Goal: Transaction & Acquisition: Subscribe to service/newsletter

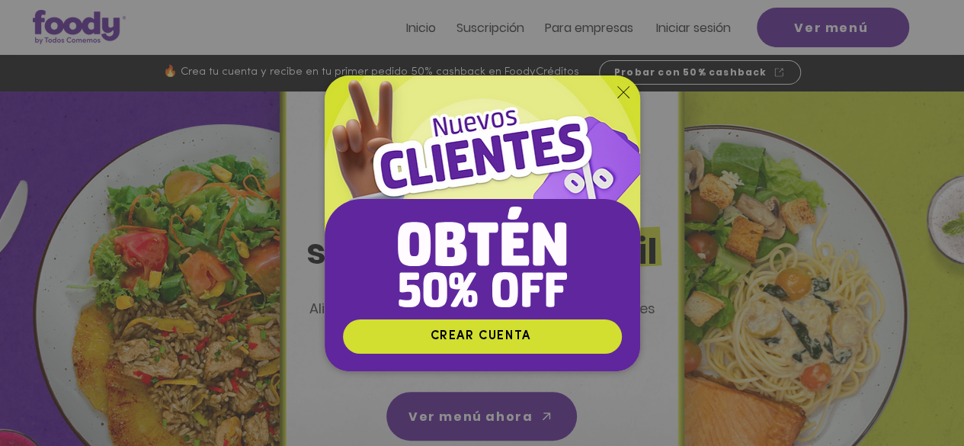
click at [620, 85] on img "Nuevos suscriptores 50% off" at bounding box center [483, 196] width 316 height 243
click at [625, 94] on icon "Volver al sitio" at bounding box center [624, 92] width 12 height 12
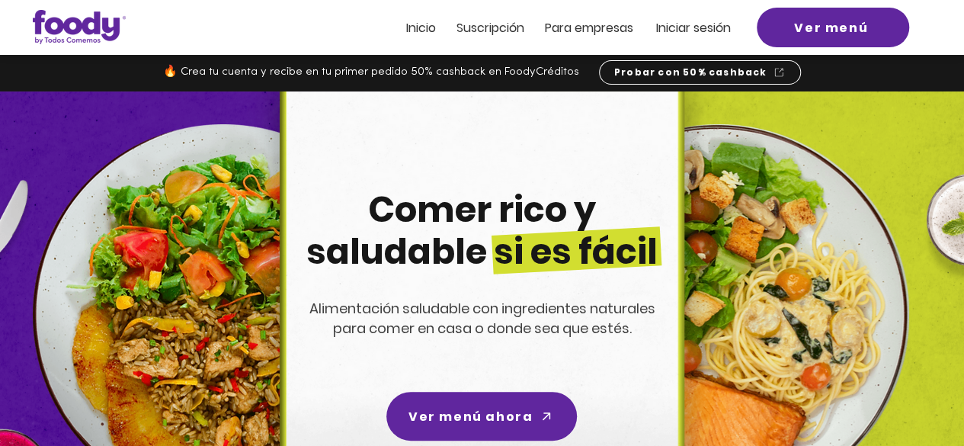
click at [945, 39] on div at bounding box center [482, 27] width 964 height 55
click at [348, 16] on div at bounding box center [482, 27] width 964 height 55
click at [425, 33] on span "Inicio" at bounding box center [421, 28] width 30 height 18
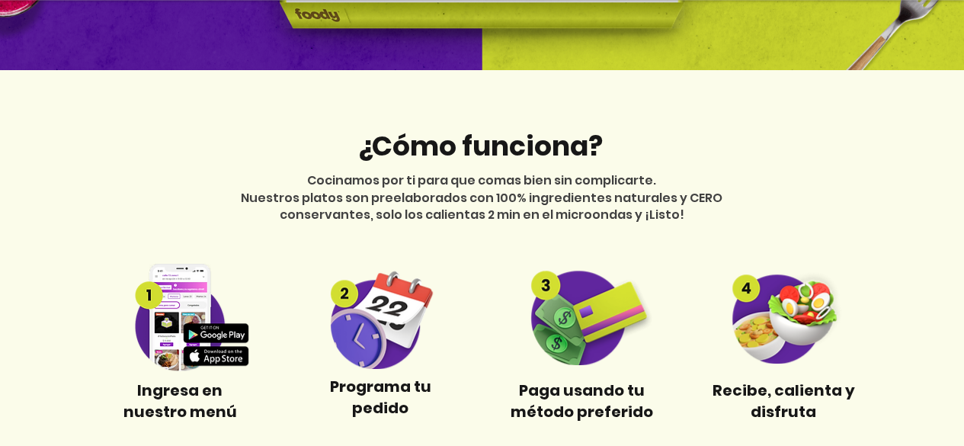
scroll to position [516, 0]
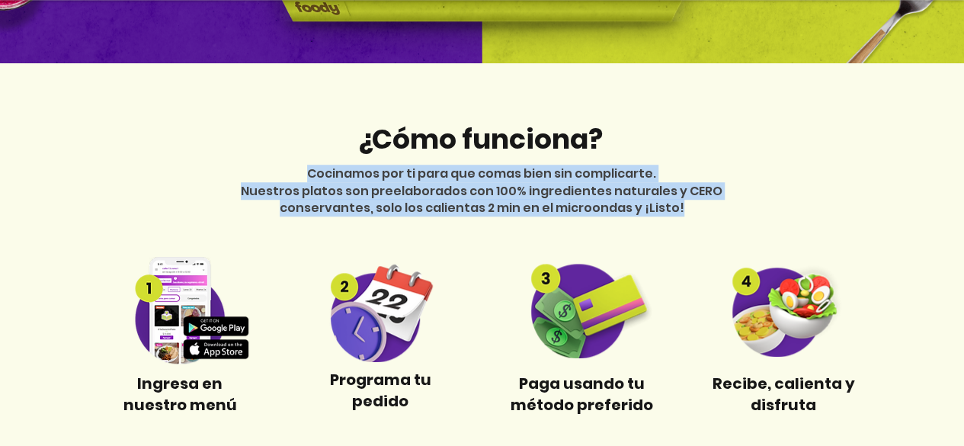
drag, startPoint x: 313, startPoint y: 174, endPoint x: 702, endPoint y: 207, distance: 391.0
click at [702, 207] on div "Cocinamos por ti para que comas bien sin complicarte. Nuestros platos son preel…" at bounding box center [482, 190] width 533 height 51
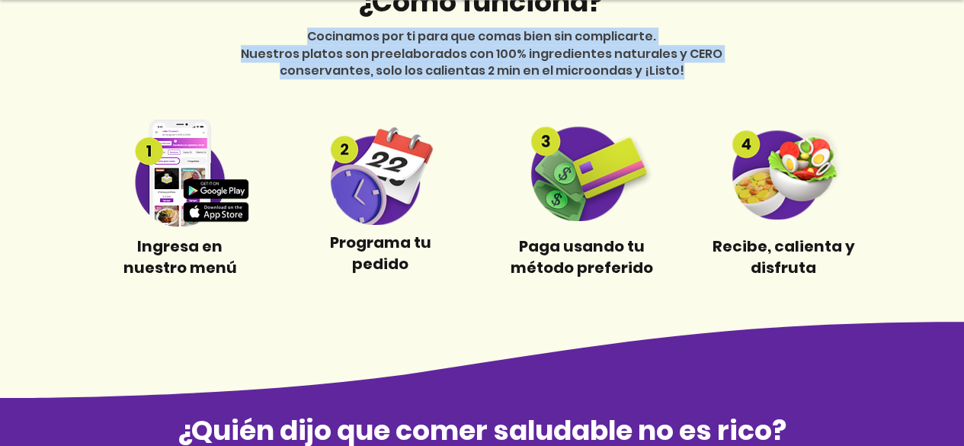
scroll to position [647, 0]
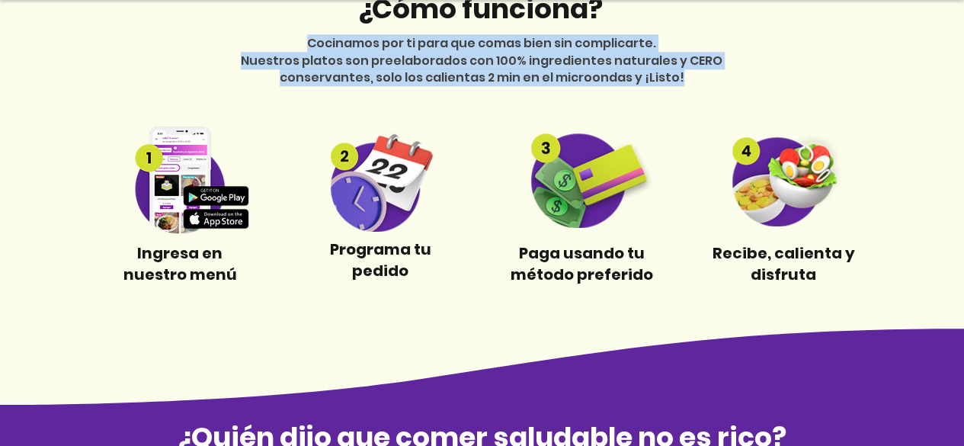
copy div "Cocinamos por ti para que comas bien sin complicarte. Nuestros platos son preel…"
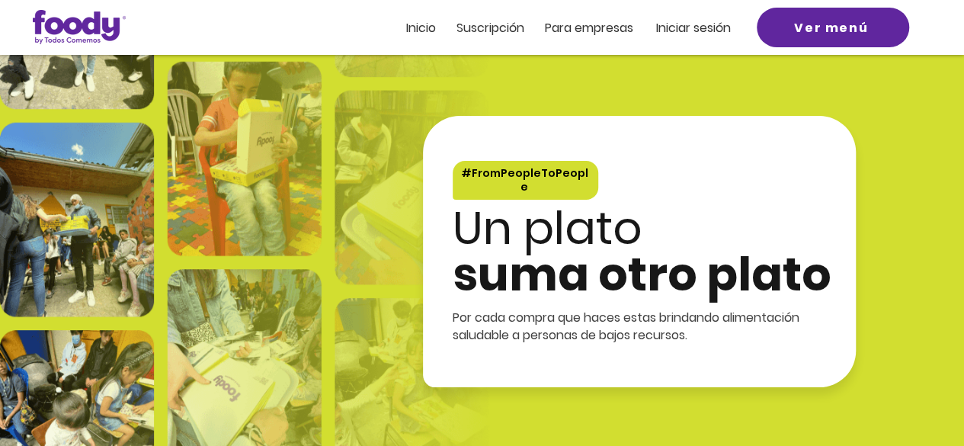
scroll to position [2744, 0]
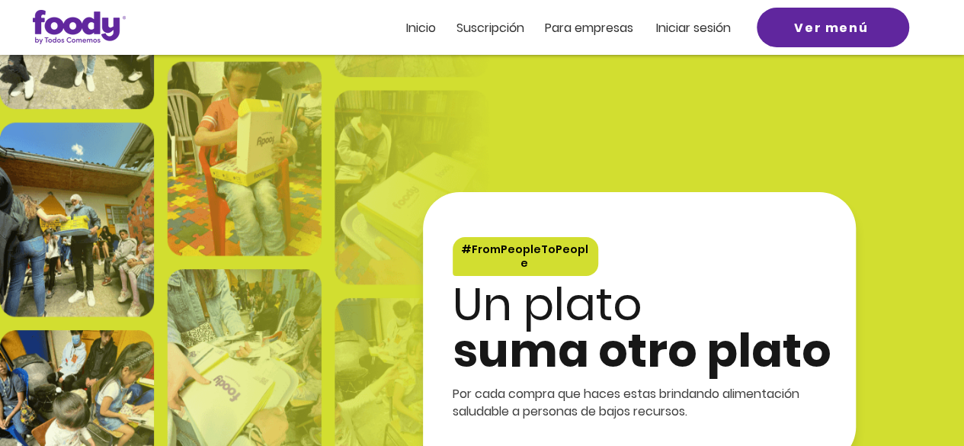
click at [433, 21] on span "Inicio" at bounding box center [421, 28] width 30 height 18
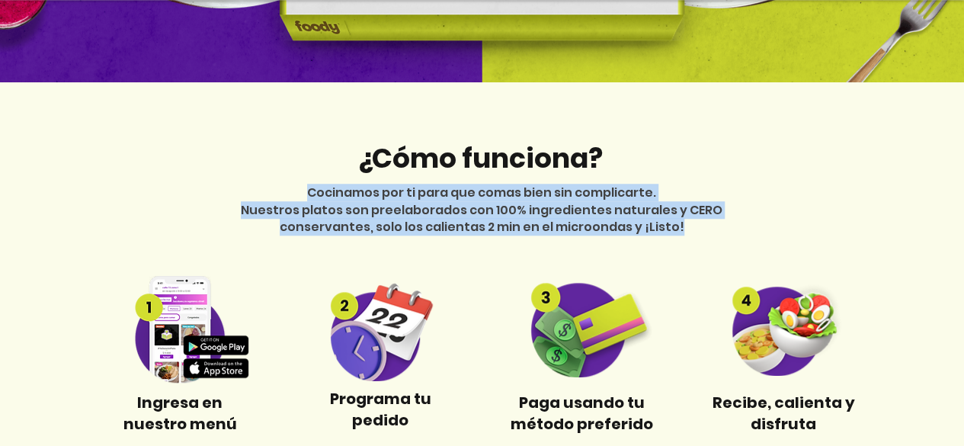
scroll to position [558, 0]
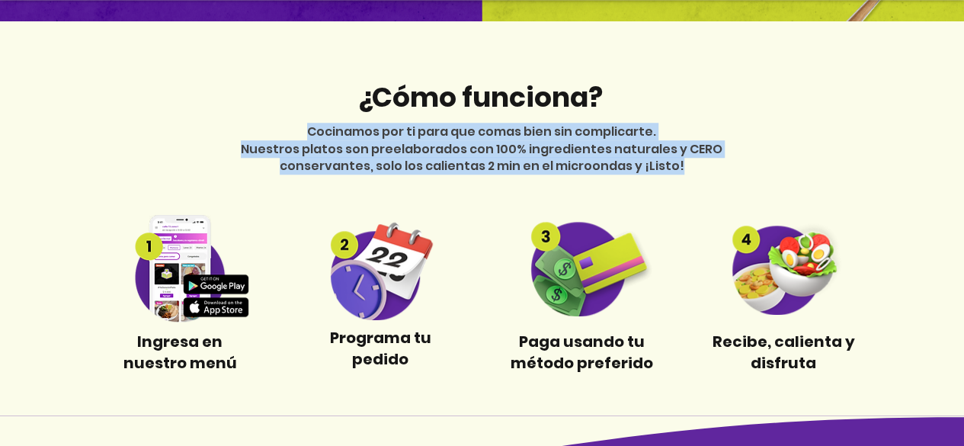
copy div "Cocinamos por ti para que comas bien sin complicarte. Nuestros platos son preel…"
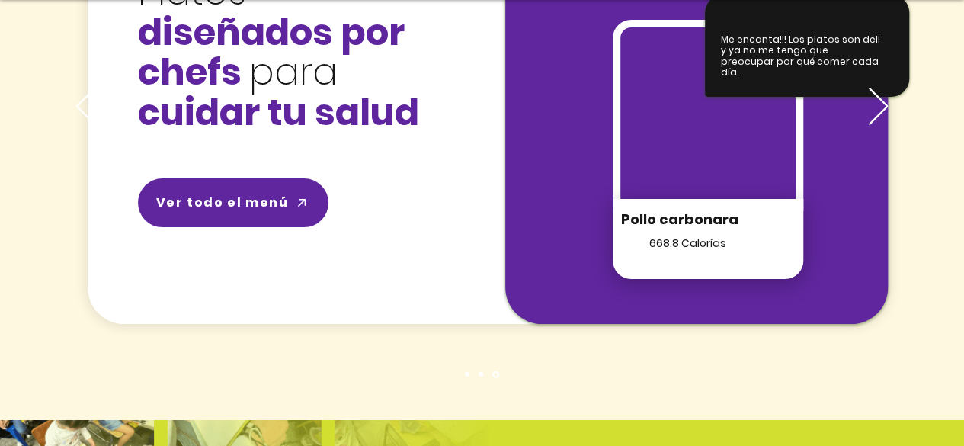
scroll to position [2353, 0]
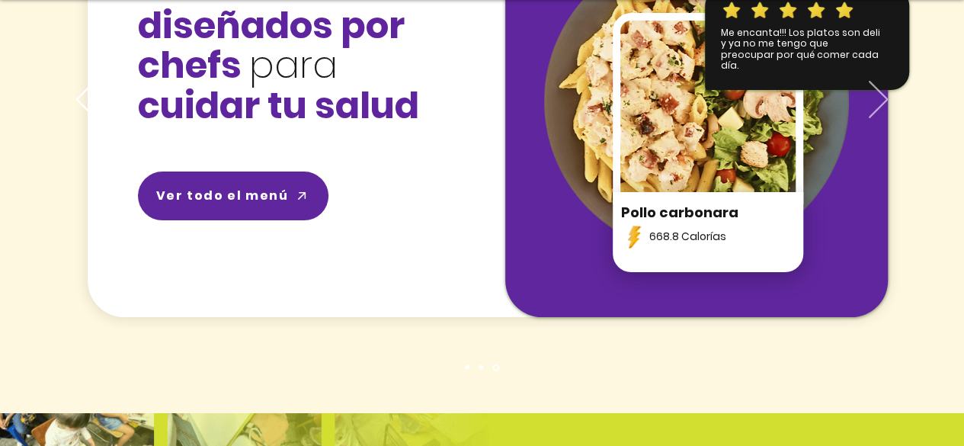
click at [881, 103] on icon "Próximo" at bounding box center [878, 99] width 19 height 37
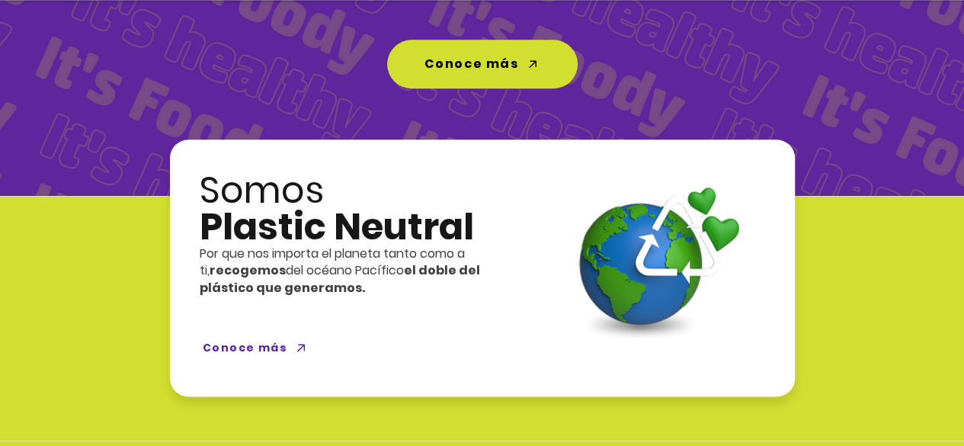
scroll to position [3670, 0]
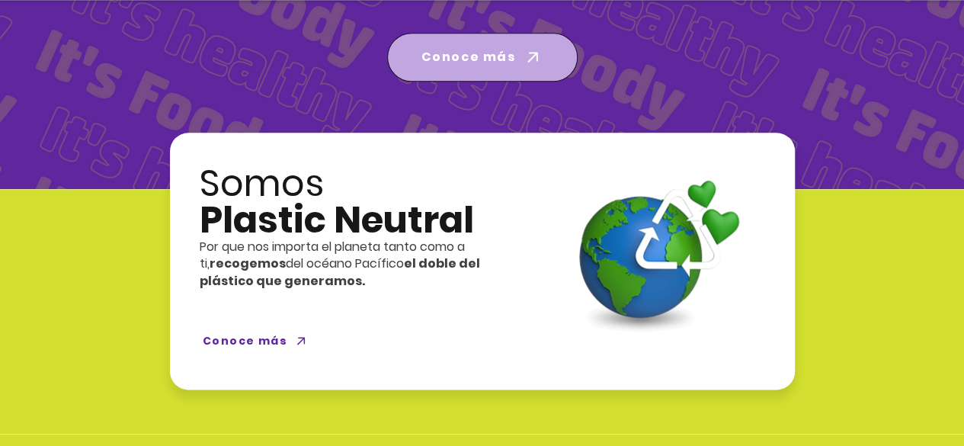
click at [522, 47] on icon "Conoce más" at bounding box center [532, 57] width 21 height 21
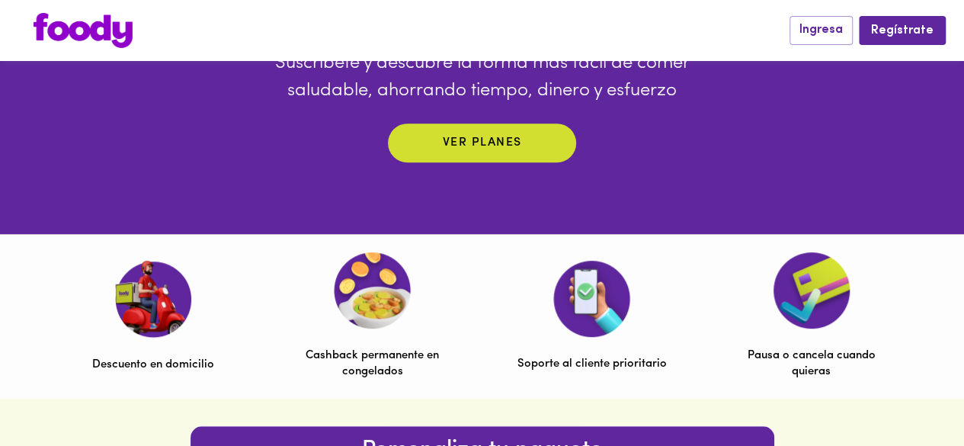
scroll to position [322, 0]
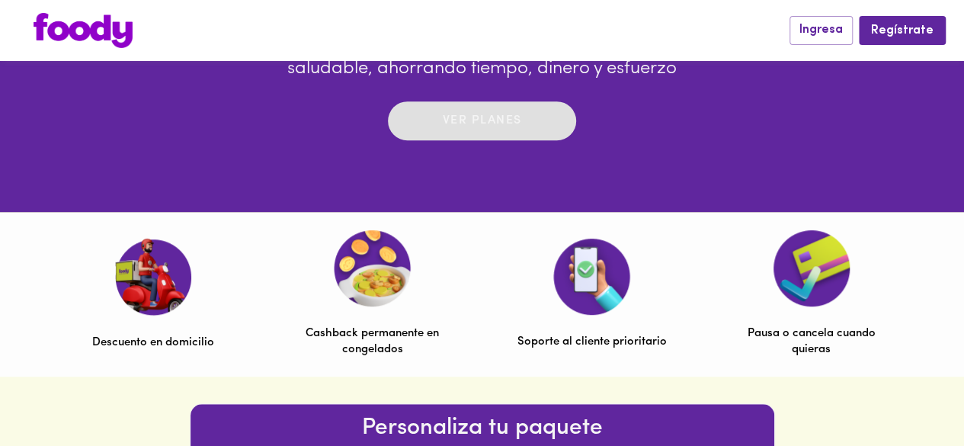
click at [508, 123] on p "Ver planes" at bounding box center [482, 121] width 79 height 18
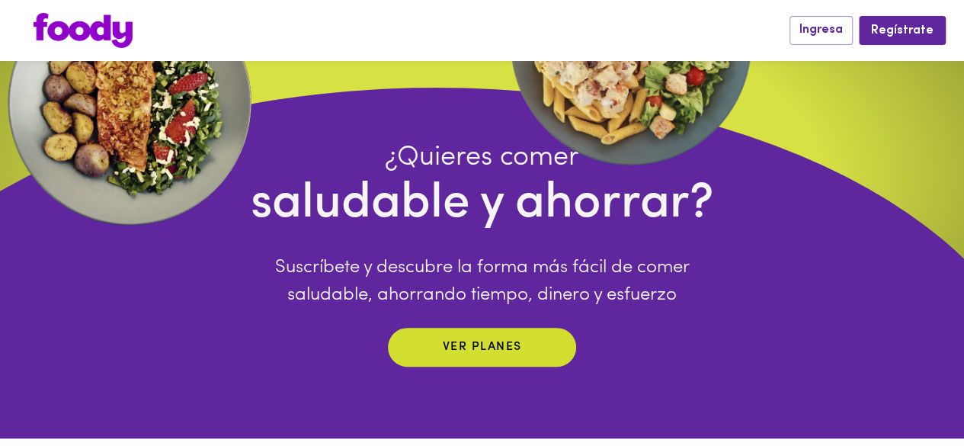
scroll to position [0, 0]
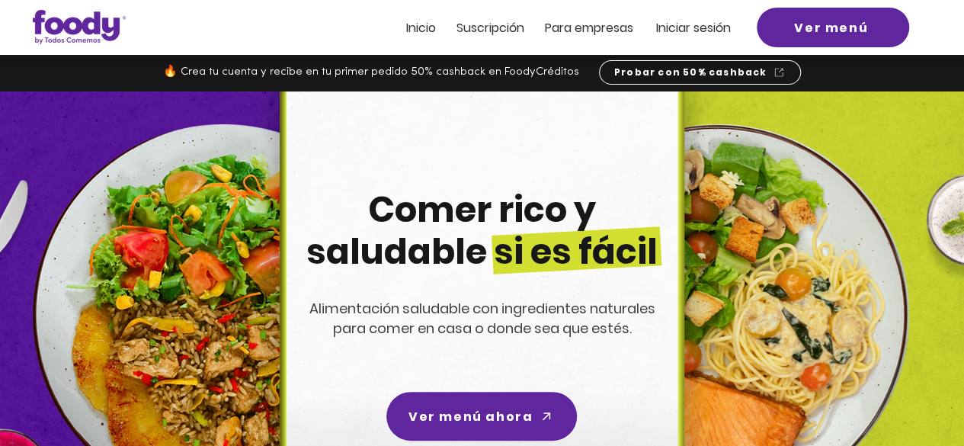
click at [419, 26] on span "Inicio" at bounding box center [421, 28] width 30 height 18
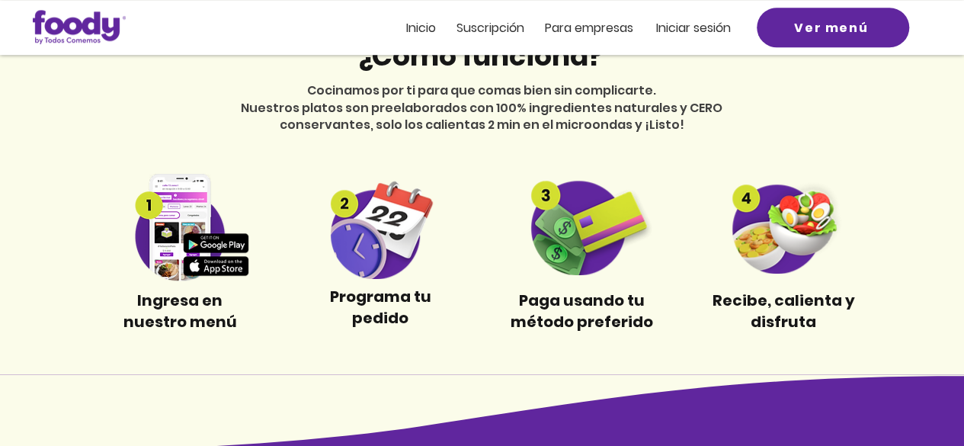
scroll to position [572, 0]
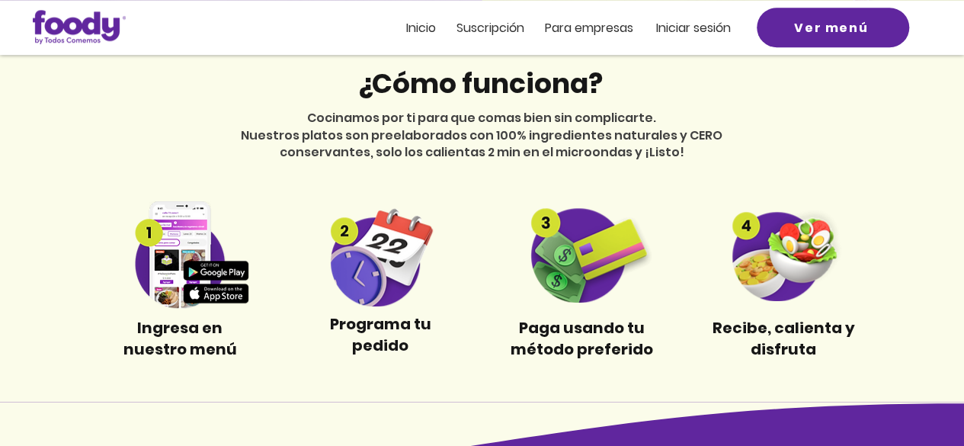
click at [500, 30] on span "Suscripción" at bounding box center [491, 28] width 68 height 18
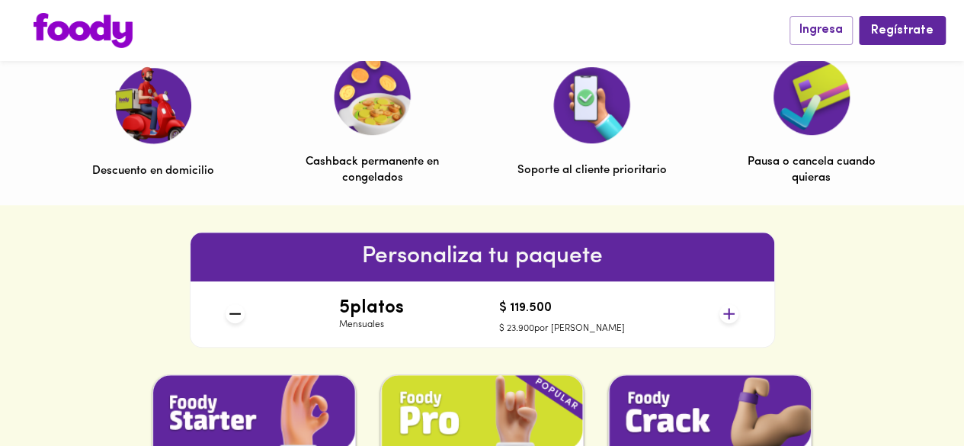
scroll to position [499, 0]
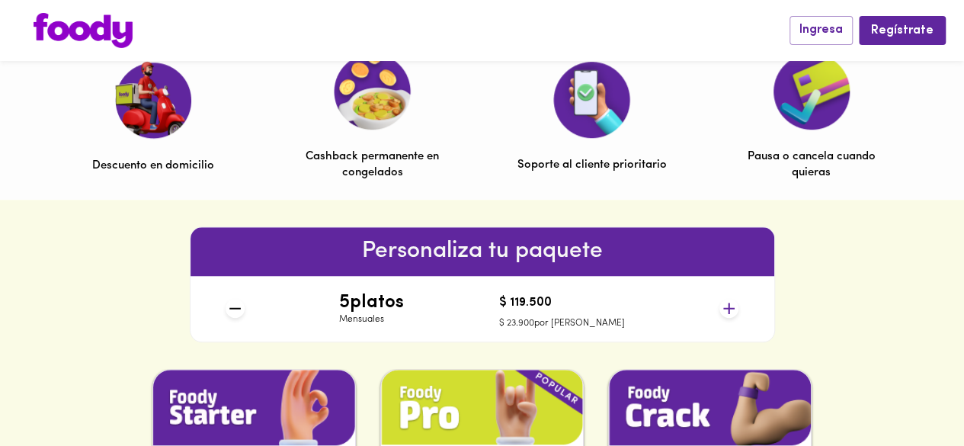
click at [351, 149] on p "Cashback permanente en congelados" at bounding box center [372, 165] width 149 height 33
click at [379, 161] on p "Cashback permanente en congelados" at bounding box center [372, 165] width 149 height 33
drag, startPoint x: 303, startPoint y: 156, endPoint x: 406, endPoint y: 181, distance: 105.8
click at [406, 181] on p "Cashback permanente en congelados" at bounding box center [372, 165] width 149 height 33
copy p "Cashback permanente en congelados"
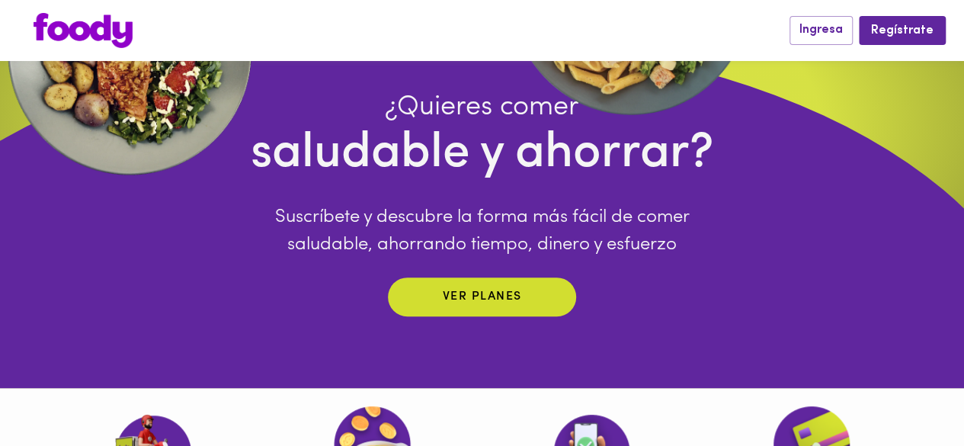
scroll to position [136, 0]
